Goal: Information Seeking & Learning: Find specific fact

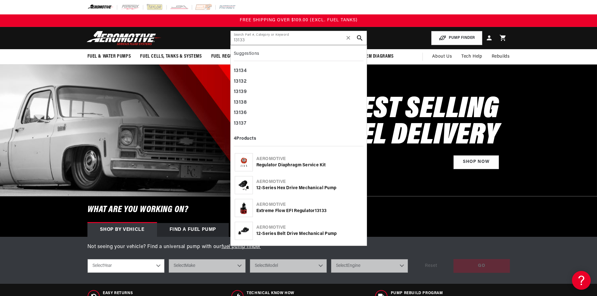
type input "13133"
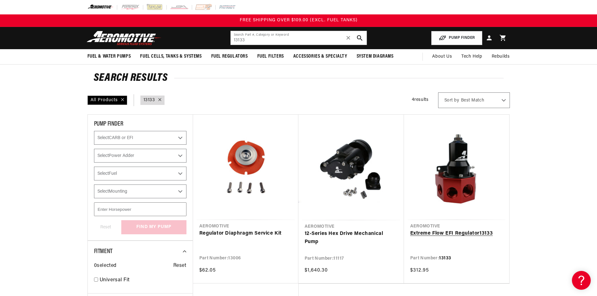
click at [436, 234] on link "Extreme Flow EFI Regulator 13133" at bounding box center [456, 234] width 93 height 8
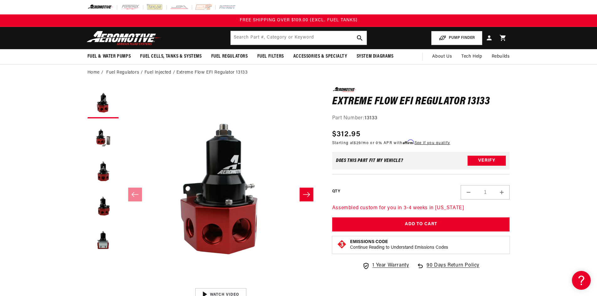
click at [285, 48] on header "Fuel & Water Pumps Back In-Tank In-Line Fuel Pumps" at bounding box center [299, 38] width 454 height 22
click at [284, 40] on input "text" at bounding box center [299, 38] width 136 height 14
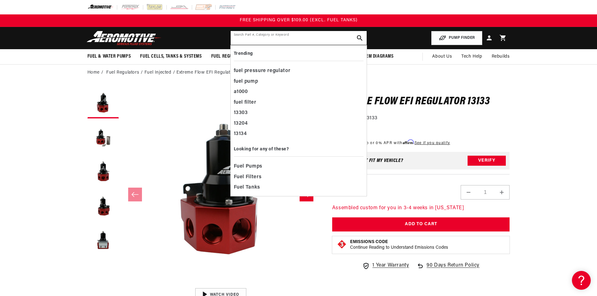
paste input "13303"
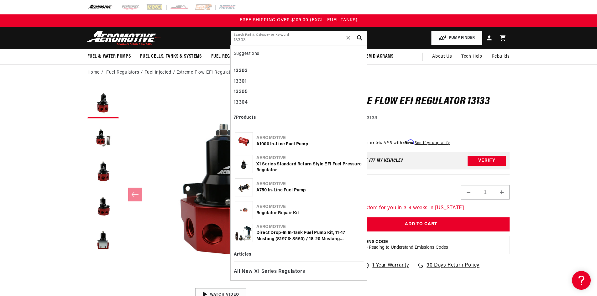
type input "13303"
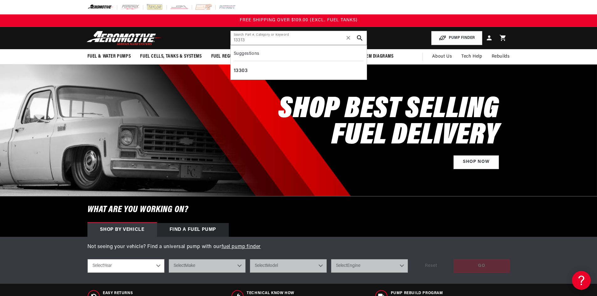
type input "13313"
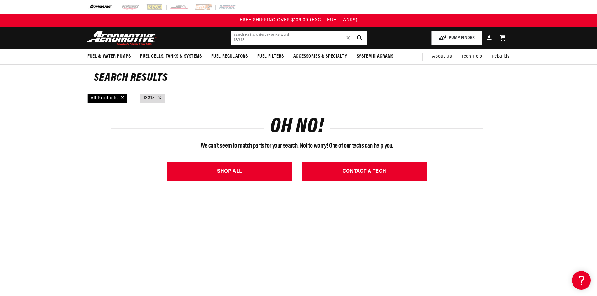
drag, startPoint x: 258, startPoint y: 42, endPoint x: 217, endPoint y: 42, distance: 40.4
click at [217, 42] on header "Fuel & Water Pumps Back In-Tank In-Line Fuel Pumps" at bounding box center [299, 38] width 454 height 22
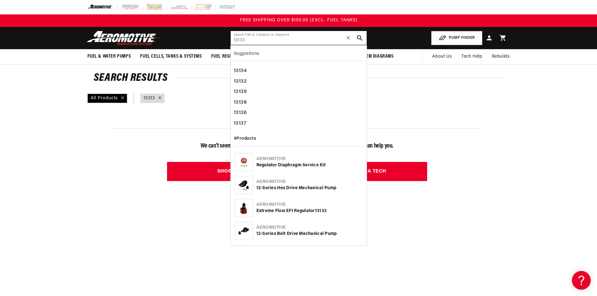
type input "13133"
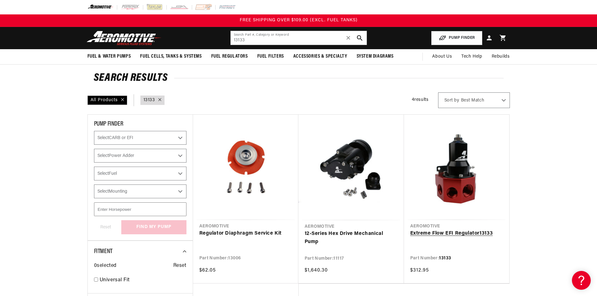
click at [427, 231] on link "Extreme Flow EFI Regulator 13133" at bounding box center [456, 234] width 93 height 8
